Goal: Information Seeking & Learning: Learn about a topic

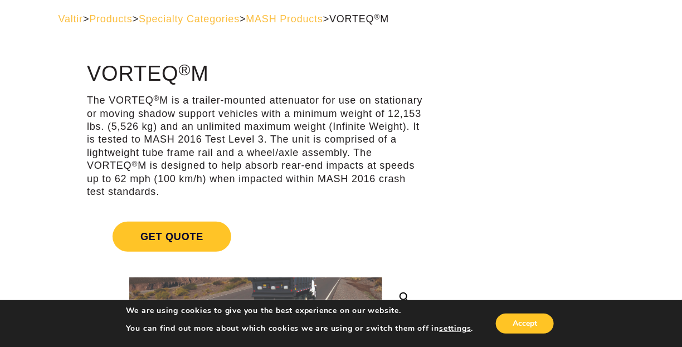
scroll to position [48, 0]
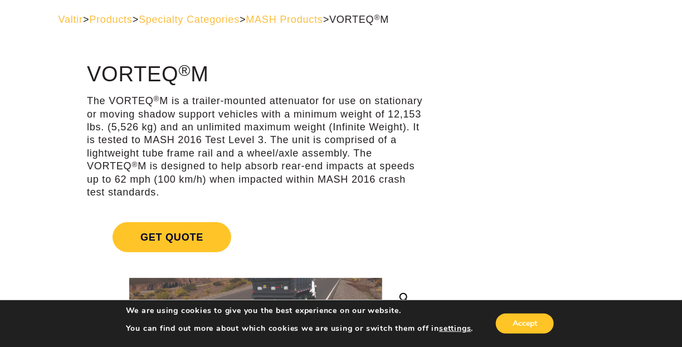
drag, startPoint x: 250, startPoint y: 194, endPoint x: 80, endPoint y: 80, distance: 205.2
copy div "VORTEQ ® M The VORTEQ ® M is a trailer-mounted attenuator for use on stationary…"
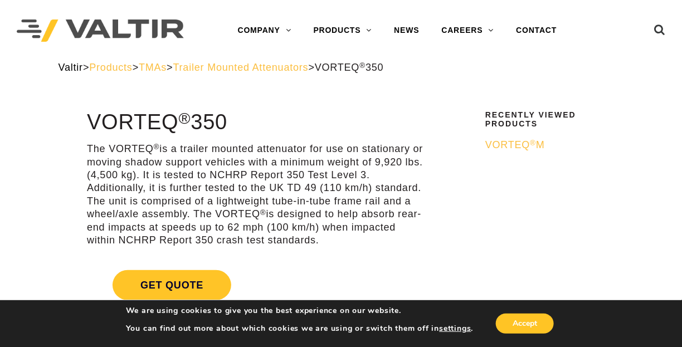
click at [67, 69] on span "Valtir" at bounding box center [71, 67] width 25 height 11
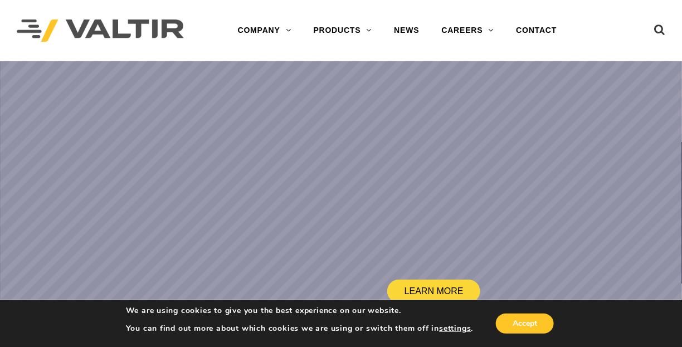
click at [367, 39] on link "PRODUCTS" at bounding box center [343, 31] width 81 height 22
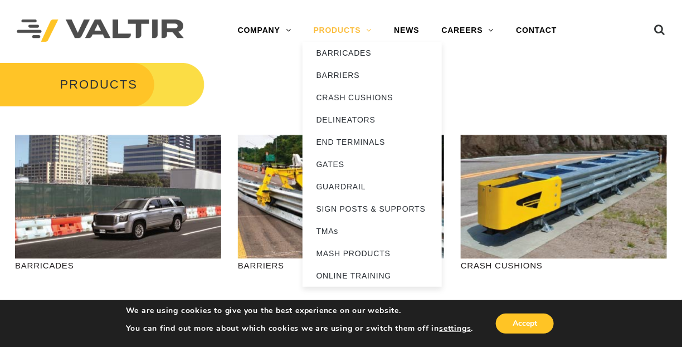
click at [363, 32] on link "PRODUCTS" at bounding box center [343, 31] width 81 height 22
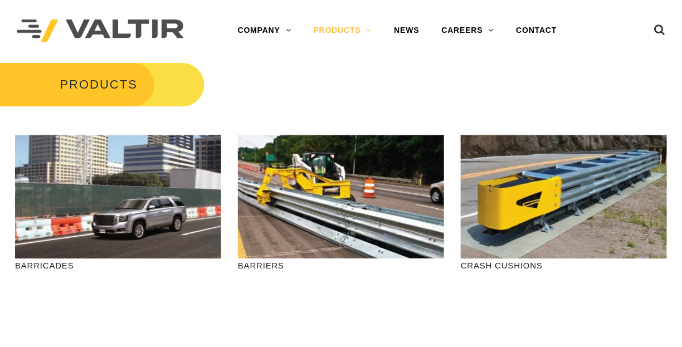
click at [359, 31] on link "PRODUCTS" at bounding box center [343, 31] width 81 height 22
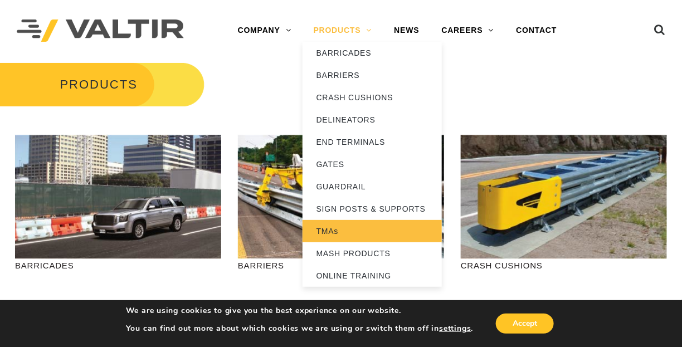
click at [322, 226] on link "TMAs" at bounding box center [372, 231] width 139 height 22
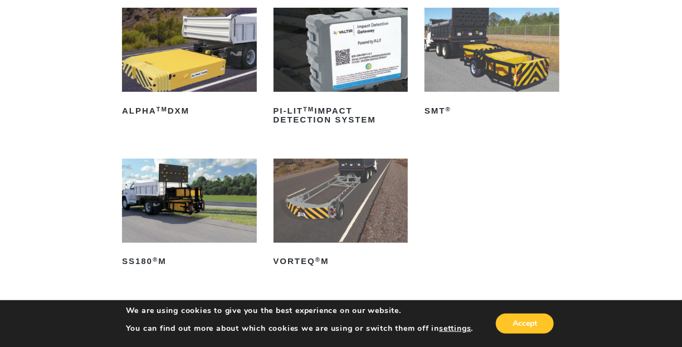
scroll to position [177, 0]
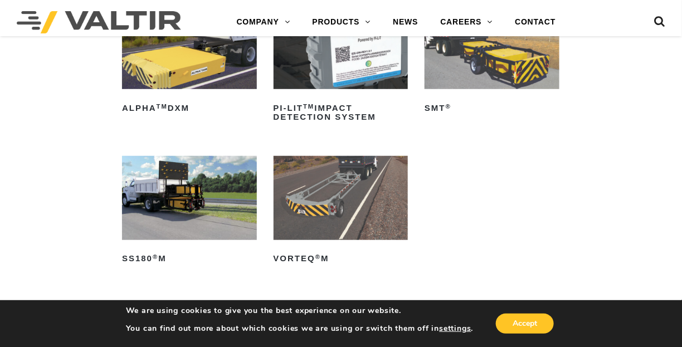
click at [357, 212] on img at bounding box center [341, 198] width 135 height 84
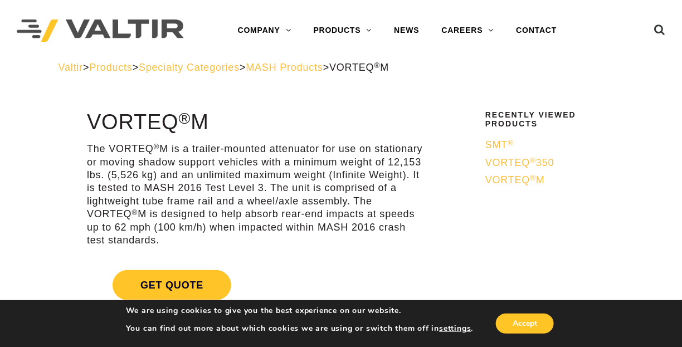
drag, startPoint x: 255, startPoint y: 245, endPoint x: 83, endPoint y: 122, distance: 211.3
copy div "VORTEQ ® M The VORTEQ ® M is a trailer-mounted attenuator for use on stationary…"
click at [106, 179] on p "The VORTEQ ® M is a trailer-mounted attenuator for use on stationary or moving …" at bounding box center [256, 195] width 338 height 104
click at [251, 241] on p "The VORTEQ ® M is a trailer-mounted attenuator for use on stationary or moving …" at bounding box center [256, 195] width 338 height 104
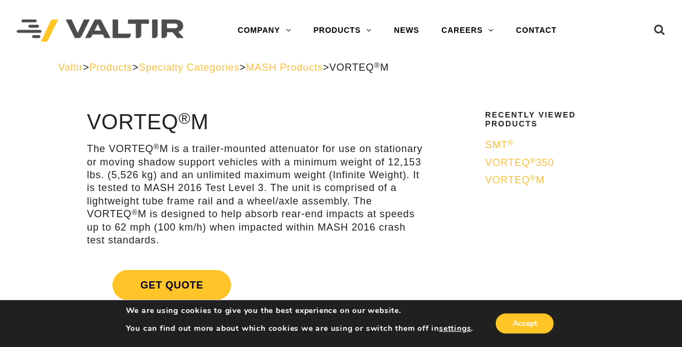
drag, startPoint x: 250, startPoint y: 242, endPoint x: 86, endPoint y: 128, distance: 199.7
copy div "VORTEQ ® M The VORTEQ ® M is a trailer-mounted attenuator for use on stationary…"
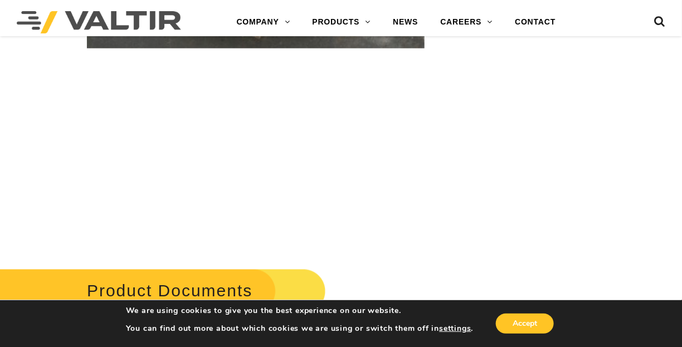
scroll to position [1734, 0]
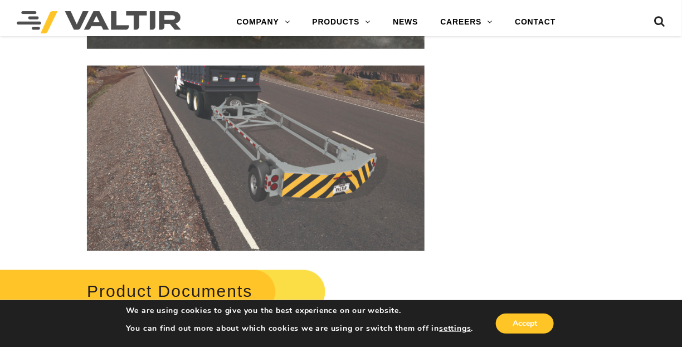
click at [97, 18] on img at bounding box center [99, 22] width 164 height 22
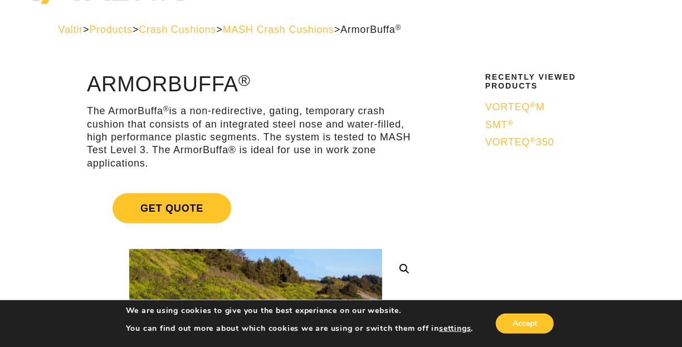
scroll to position [37, 0]
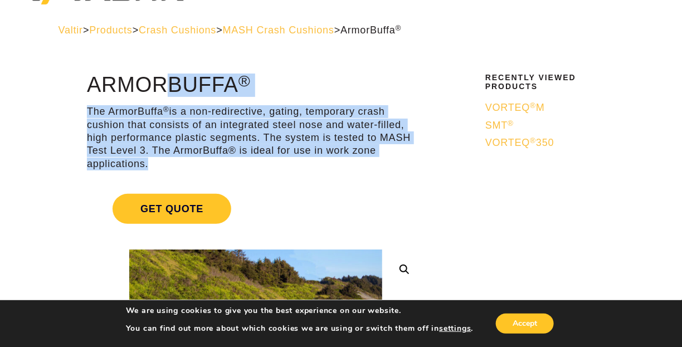
drag, startPoint x: 145, startPoint y: 168, endPoint x: 91, endPoint y: 89, distance: 96.3
copy div "ArmorBuffa ® The ArmorBuffa ® is a non-redirective, gating, temporary crash cus…"
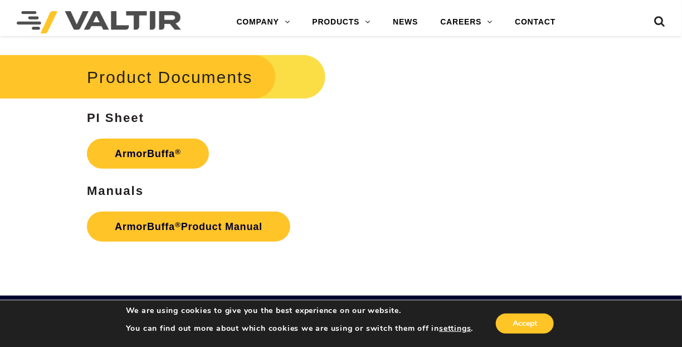
scroll to position [1572, 0]
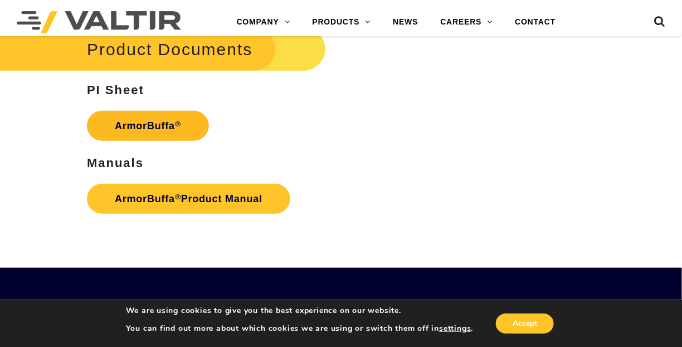
click at [139, 135] on link "ArmorBuffa ®" at bounding box center [148, 126] width 122 height 30
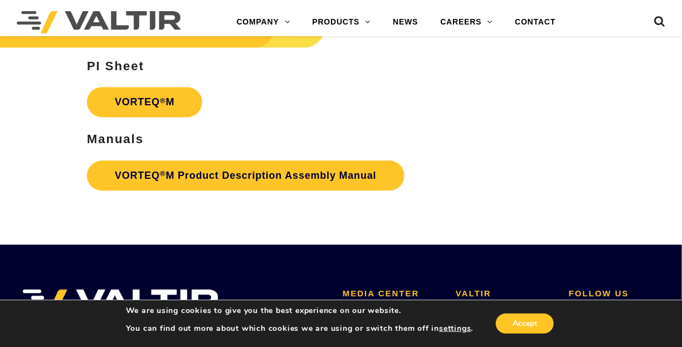
scroll to position [2006, 0]
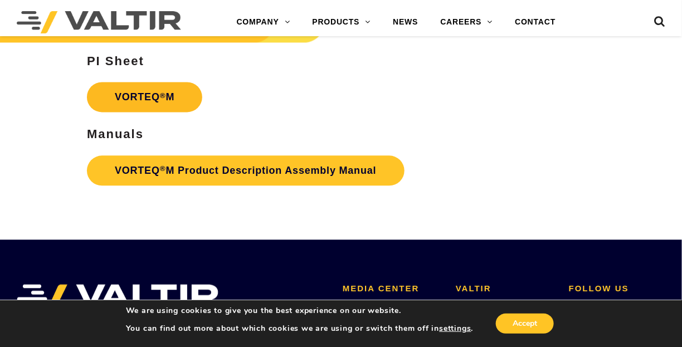
click at [164, 95] on sup "®" at bounding box center [163, 95] width 6 height 8
